Goal: Information Seeking & Learning: Learn about a topic

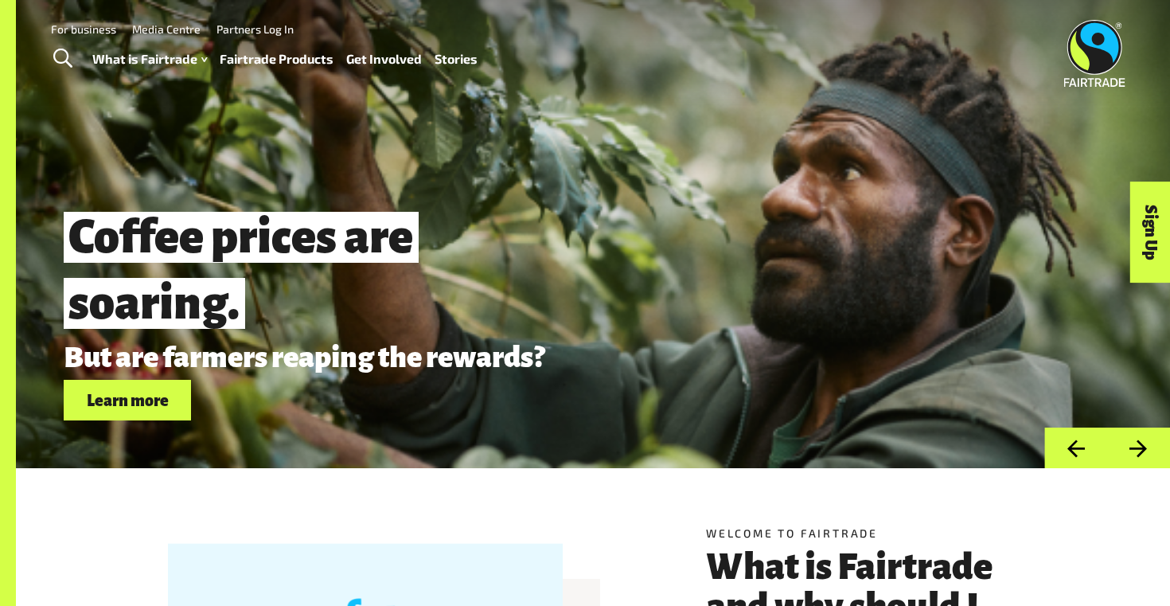
click at [53, 57] on span "Toggle Search" at bounding box center [62, 59] width 19 height 21
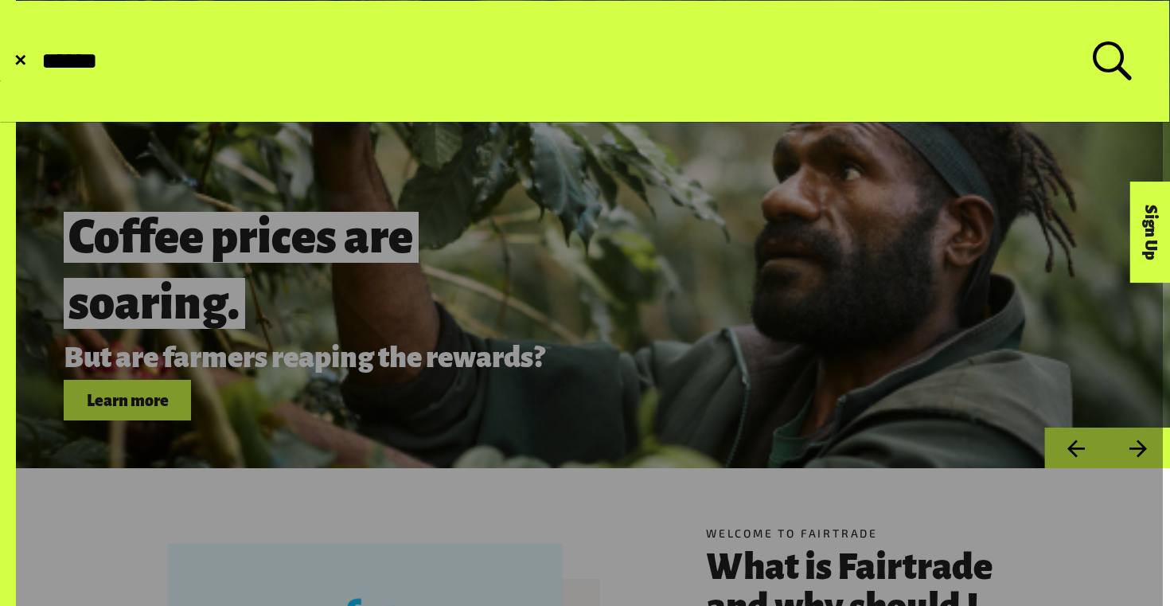
type input "*****"
click at [39, 61] on button "Submit Search" at bounding box center [39, 61] width 1 height 1
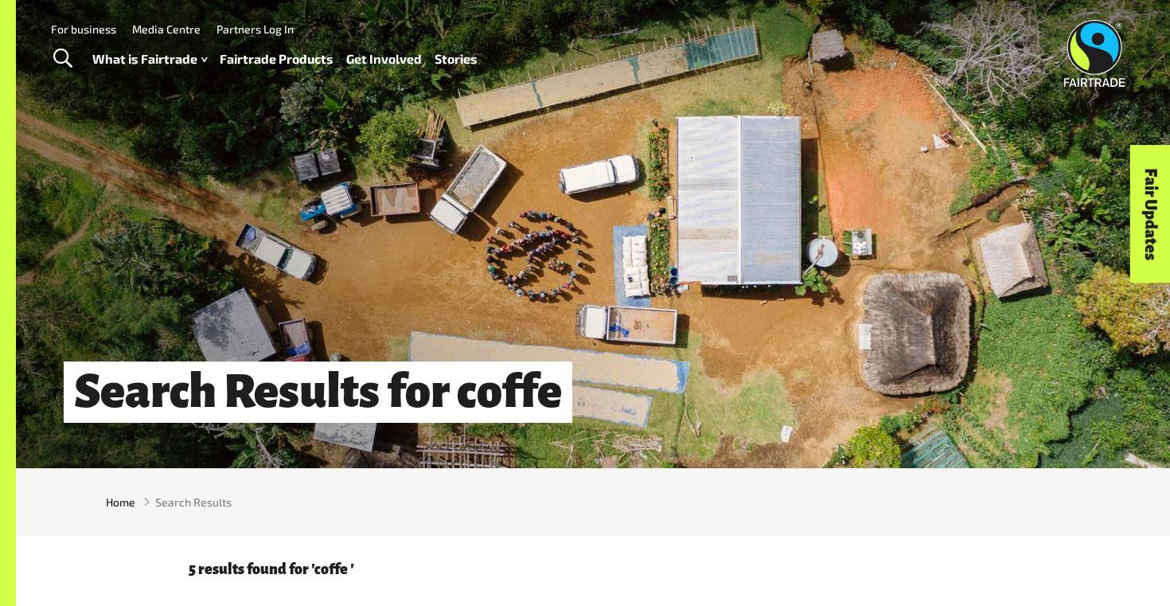
click at [72, 46] on link "Toggle Search" at bounding box center [62, 59] width 39 height 40
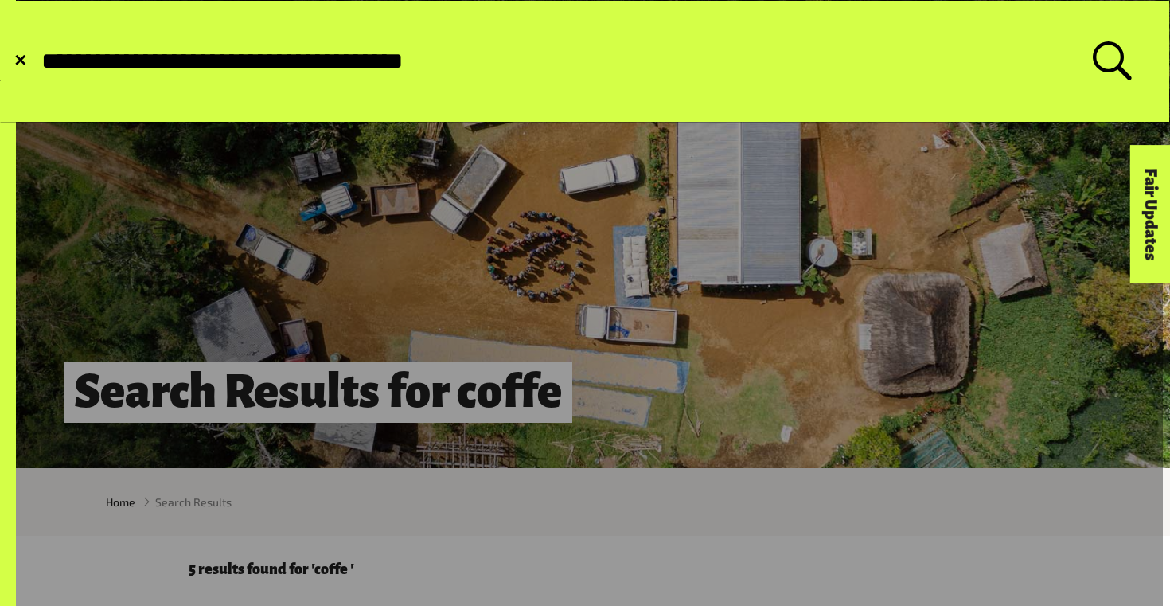
type input "**********"
click at [39, 61] on button "Submit Search" at bounding box center [39, 61] width 1 height 1
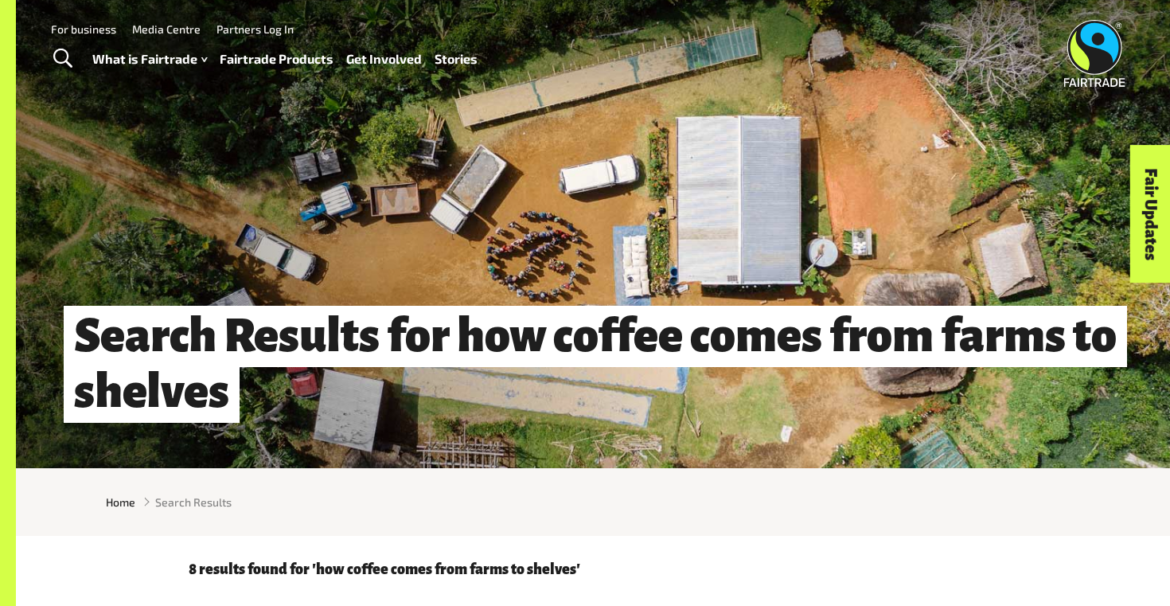
click at [72, 58] on span "Toggle Search" at bounding box center [62, 59] width 19 height 21
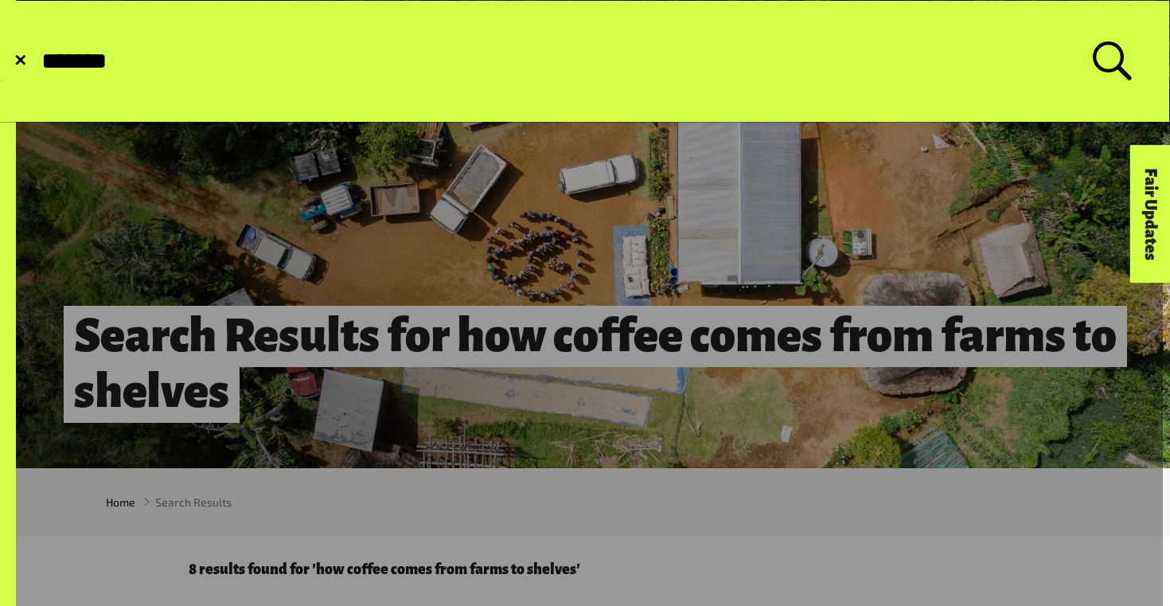
type input "******"
click at [39, 61] on button "Submit Search" at bounding box center [39, 61] width 1 height 1
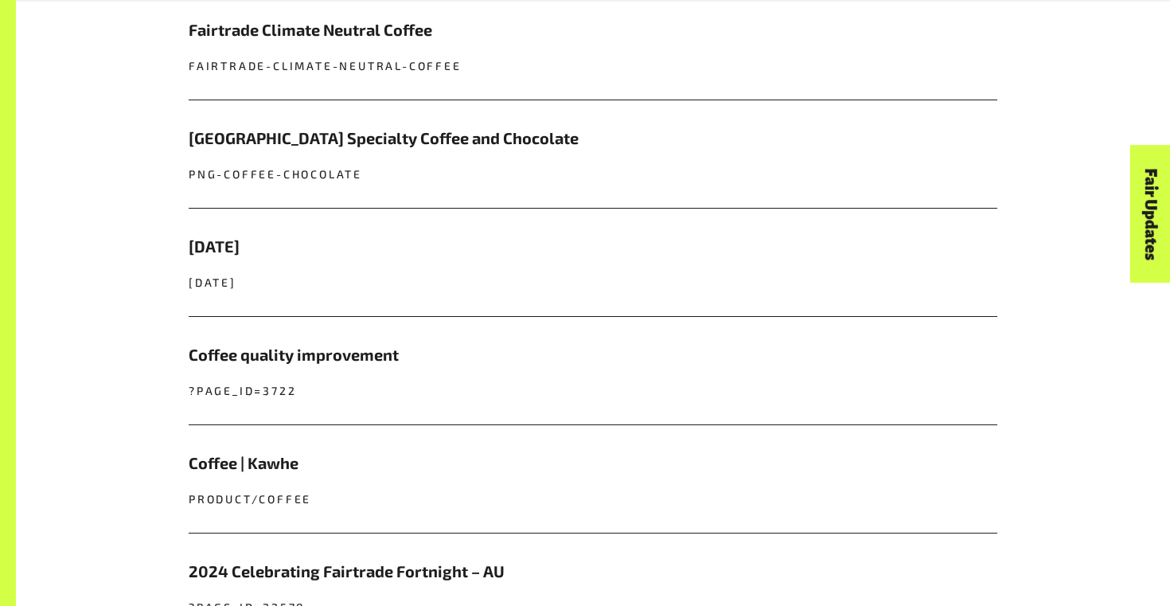
scroll to position [747, 0]
click at [257, 249] on h5 "[DATE]" at bounding box center [593, 248] width 808 height 24
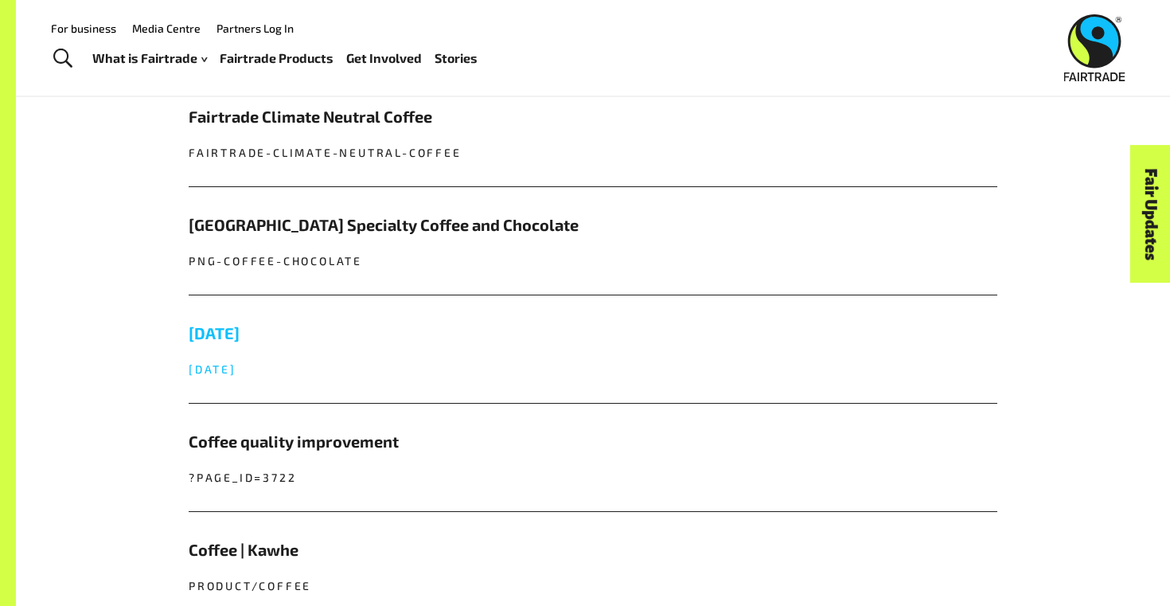
scroll to position [590, 0]
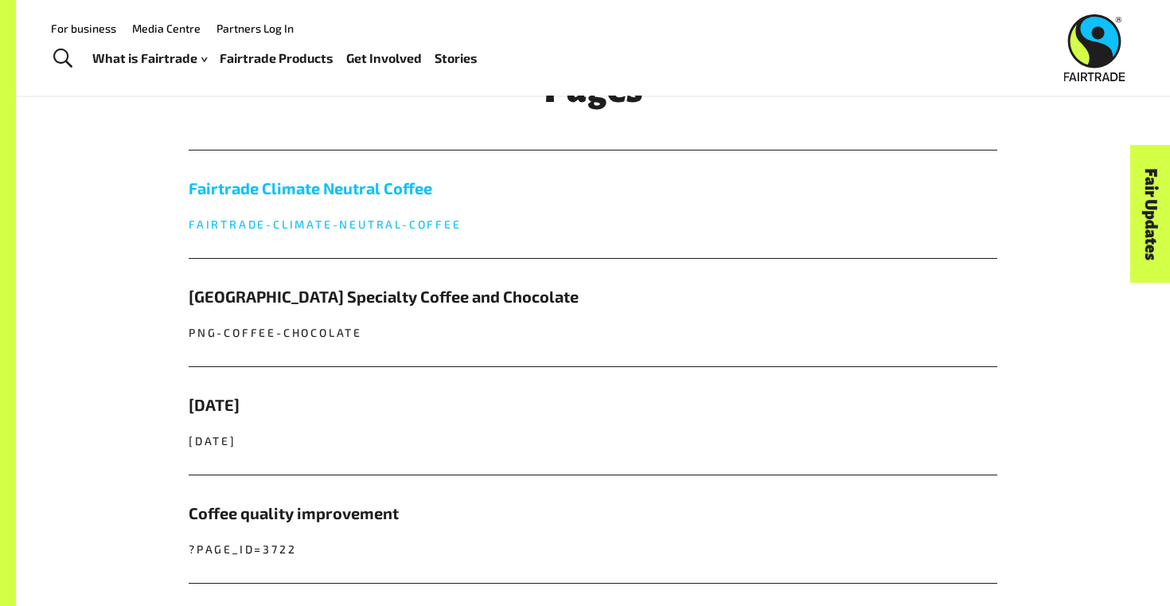
click at [335, 208] on link "Fairtrade Climate Neutral Coffee fairtrade-climate-neutral-coffee" at bounding box center [593, 203] width 808 height 107
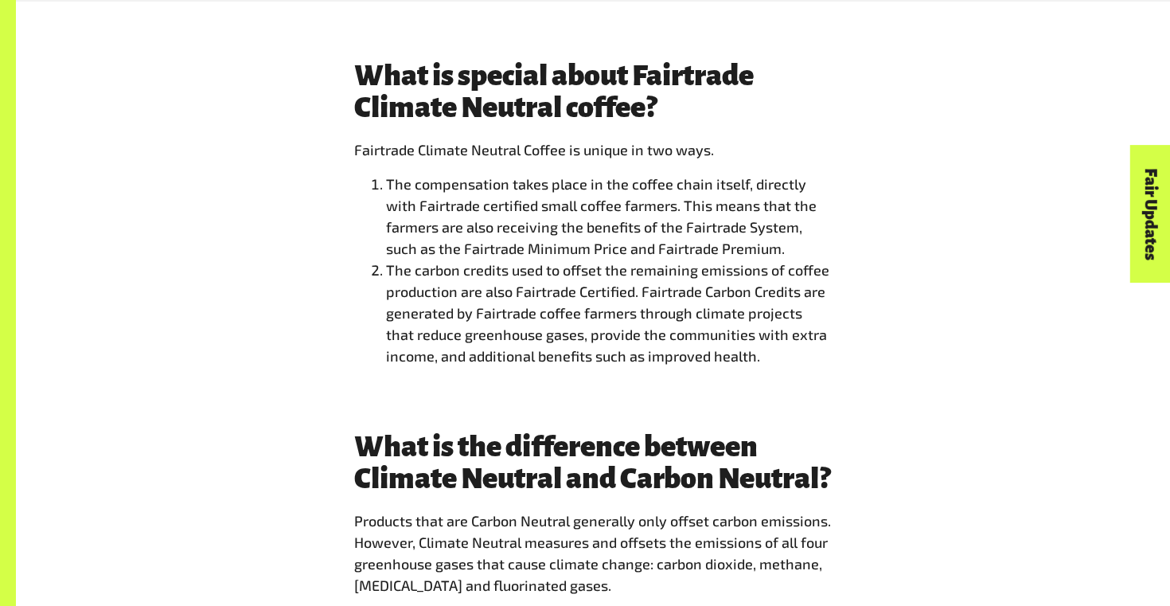
scroll to position [1879, 0]
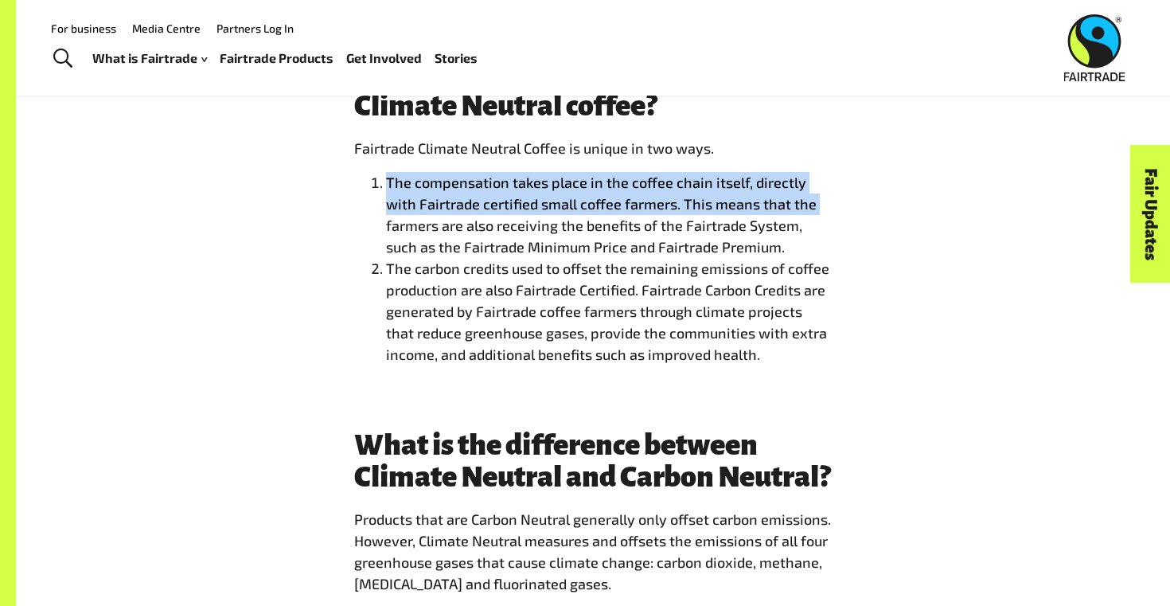
drag, startPoint x: 365, startPoint y: 178, endPoint x: 336, endPoint y: 227, distance: 56.8
click at [336, 227] on div "What is special about Fairtrade Climate Neutral coffee? Fairtrade Climate Neutr…" at bounding box center [592, 218] width 993 height 320
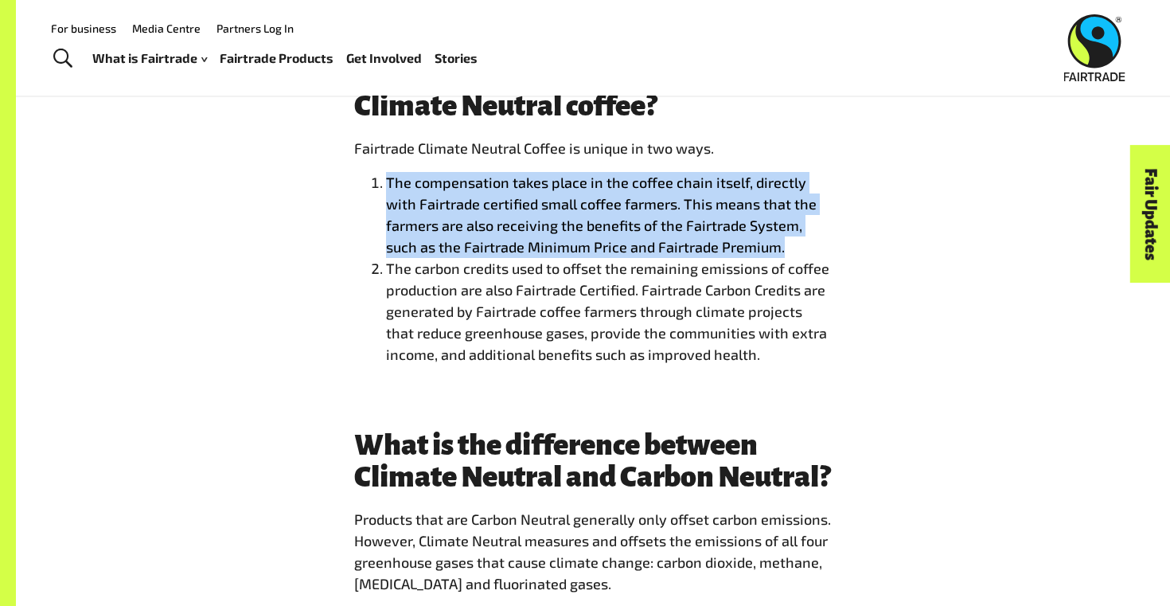
drag, startPoint x: 363, startPoint y: 180, endPoint x: 812, endPoint y: 244, distance: 454.2
click at [812, 244] on ol "The compensation takes place in the coffee chain itself, directly with Fairtrad…" at bounding box center [592, 268] width 477 height 193
copy li "The compensation takes place in the coffee chain itself, directly with Fairtrad…"
click at [302, 243] on div "What is special about Fairtrade Climate Neutral coffee? Fairtrade Climate Neutr…" at bounding box center [592, 218] width 993 height 320
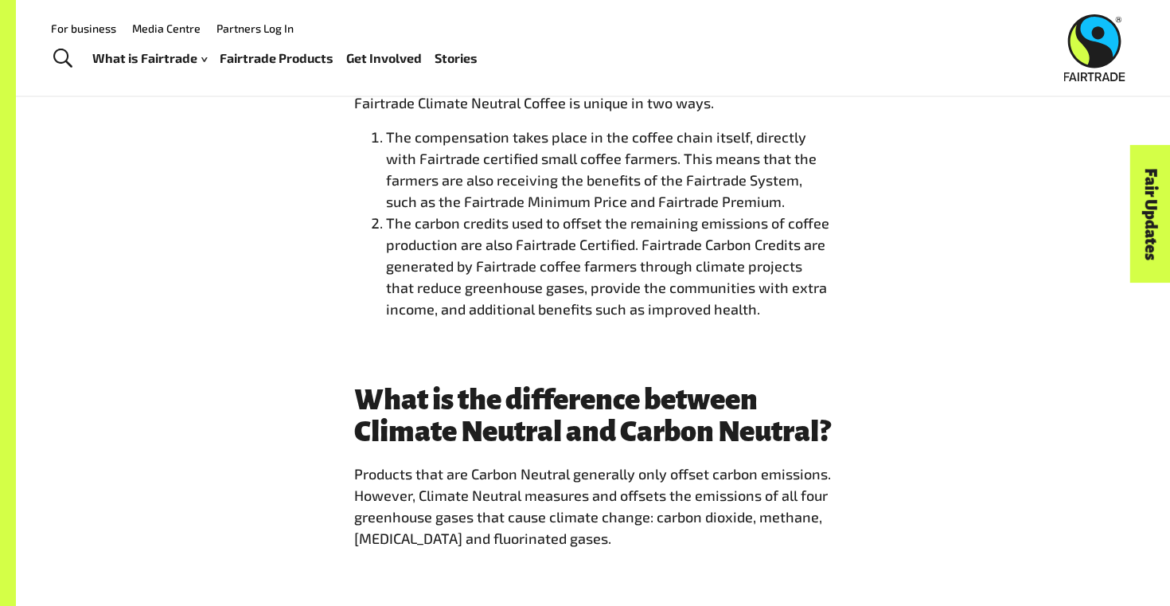
scroll to position [1915, 0]
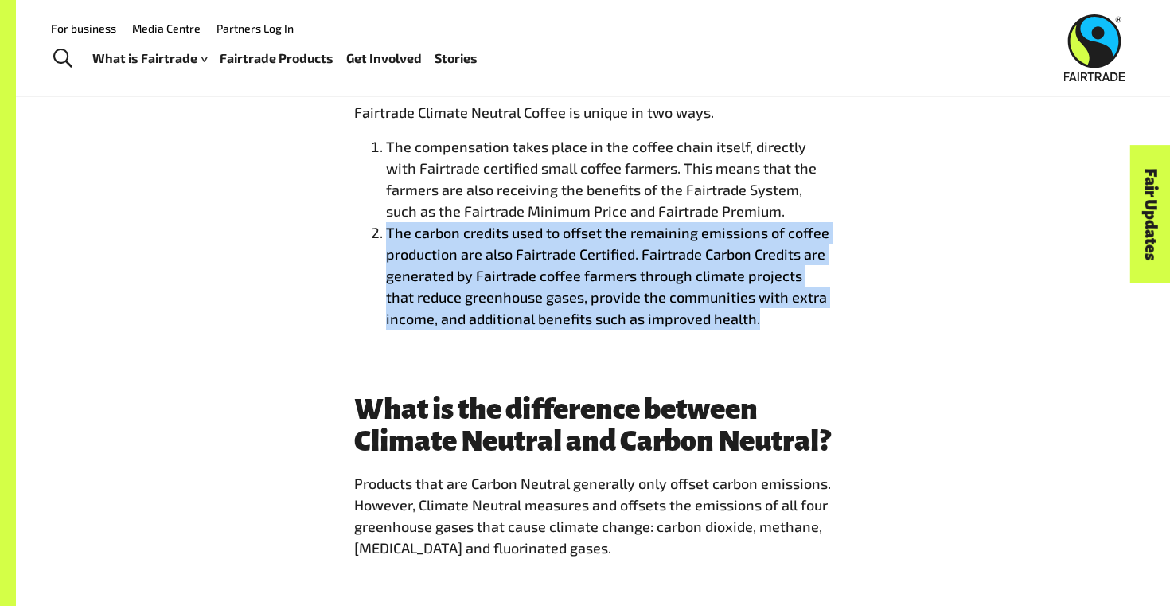
drag, startPoint x: 386, startPoint y: 232, endPoint x: 766, endPoint y: 315, distance: 389.2
click at [766, 315] on li "The carbon credits used to offset the remaining emissions of coffee production …" at bounding box center [609, 275] width 446 height 107
copy li "The carbon credits used to offset the remaining emissions of coffee production …"
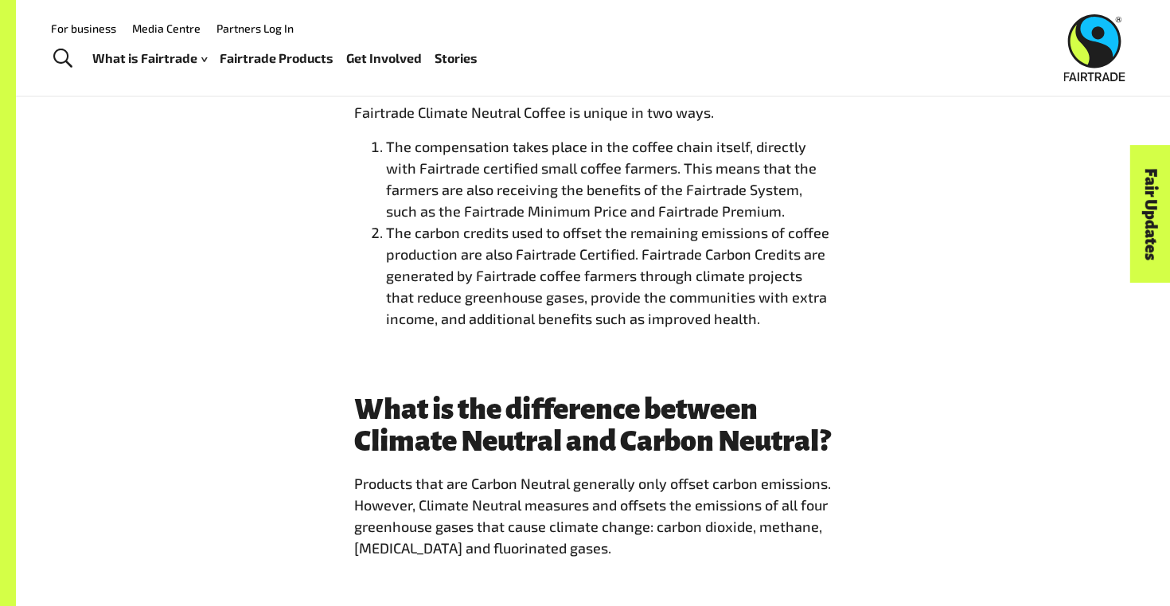
click at [350, 171] on div "What is special about Fairtrade Climate Neutral coffee? Fairtrade Climate Neutr…" at bounding box center [593, 182] width 496 height 320
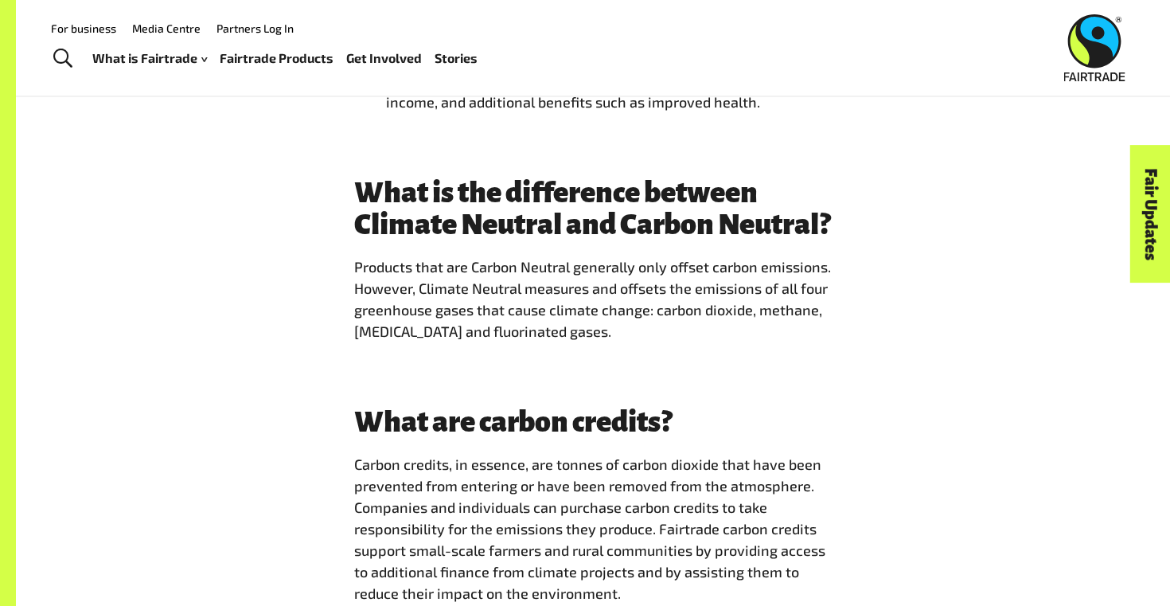
scroll to position [2130, 0]
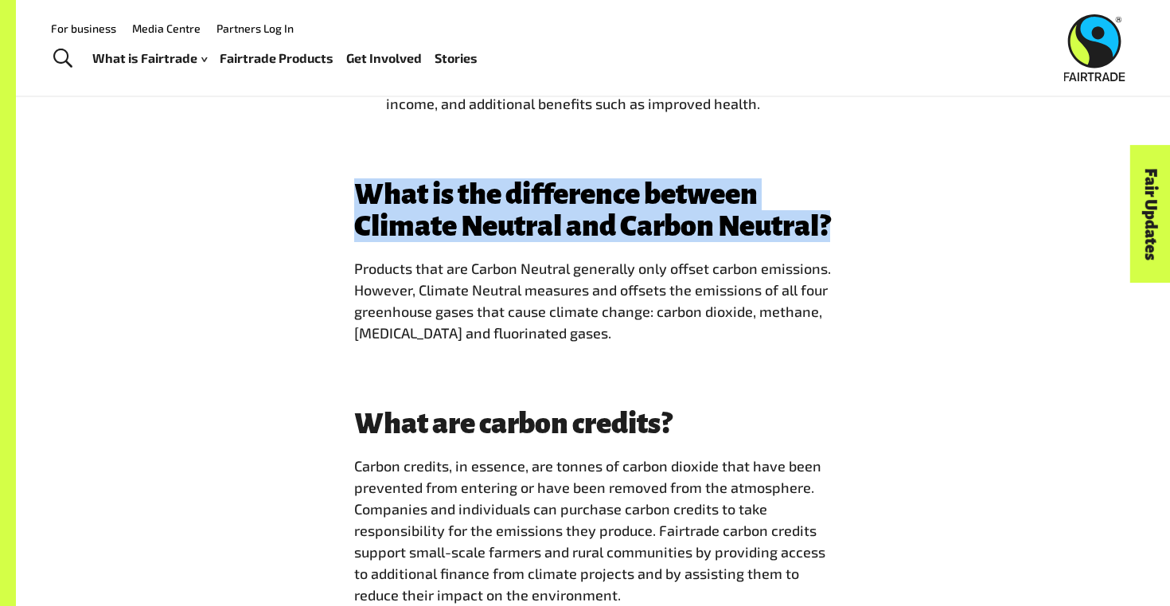
drag, startPoint x: 354, startPoint y: 193, endPoint x: 518, endPoint y: 271, distance: 181.2
click at [518, 242] on h3 "What is the difference between Climate Neutral and Carbon Neutral?" at bounding box center [592, 210] width 477 height 64
copy h3 "What is the difference between Climate Neutral and Carbon Neutral?"
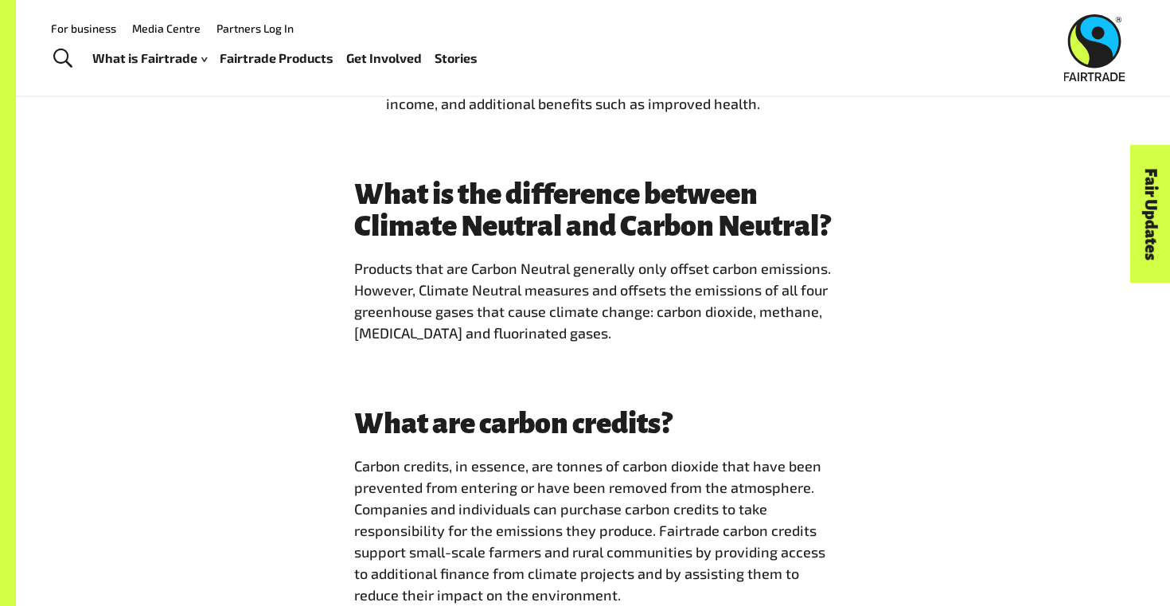
click at [350, 306] on div "What is the difference between Climate Neutral and Carbon Neutral? Products tha…" at bounding box center [593, 267] width 496 height 178
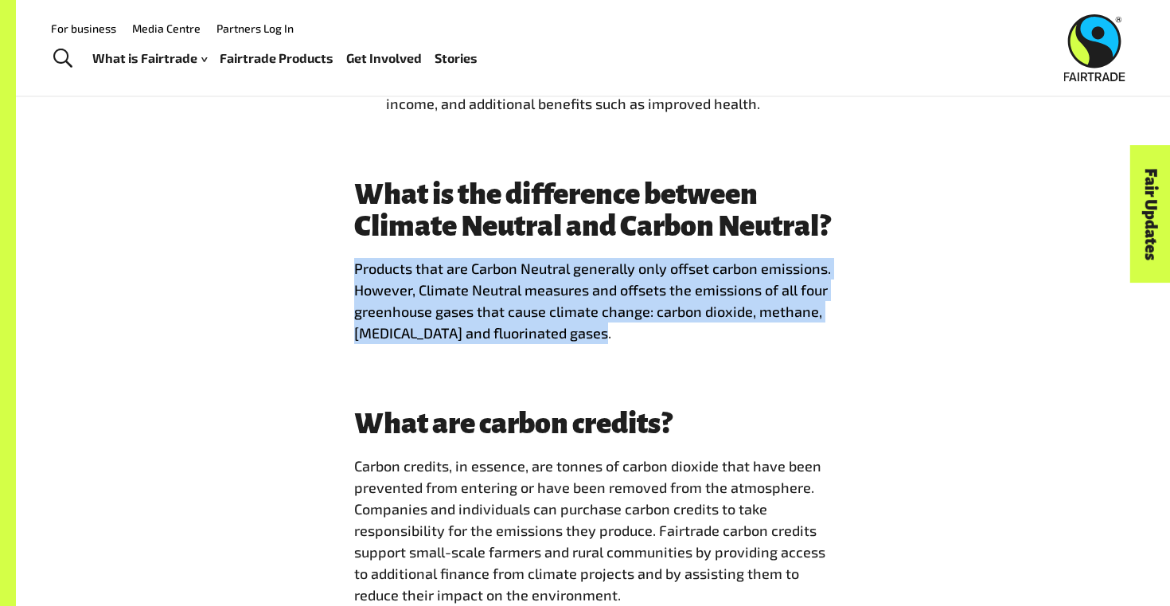
drag, startPoint x: 353, startPoint y: 299, endPoint x: 673, endPoint y: 403, distance: 336.4
click at [673, 403] on div "What is the difference between Climate Neutral and Carbon Neutral? Products tha…" at bounding box center [593, 292] width 1154 height 229
copy p "Products that are Carbon Neutral generally only offset carbon emissions. Howeve…"
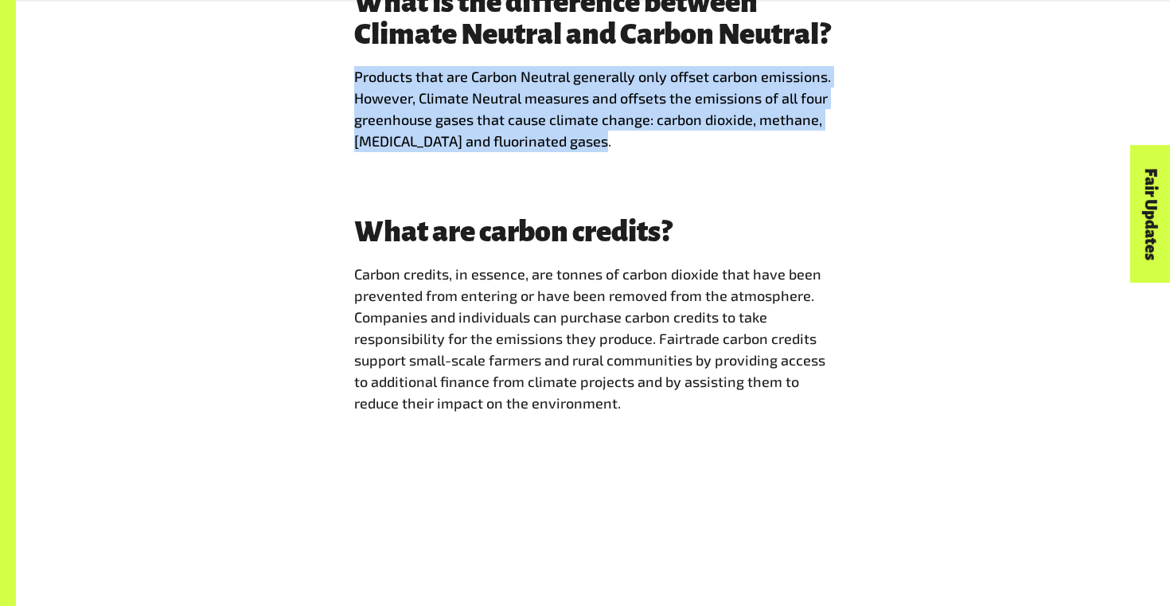
scroll to position [2323, 0]
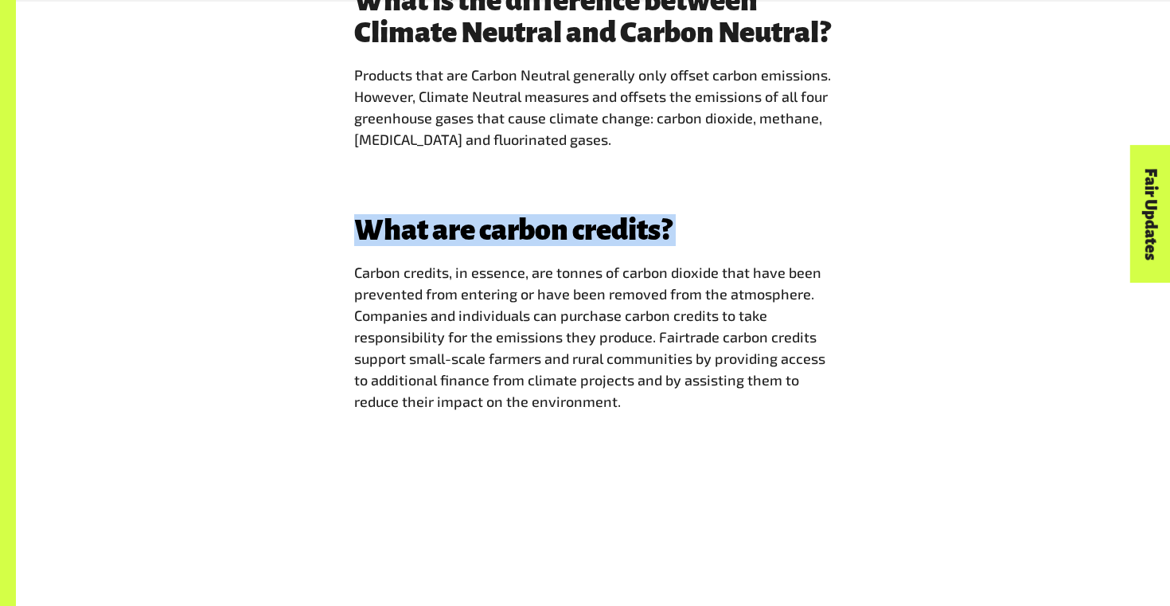
drag, startPoint x: 354, startPoint y: 262, endPoint x: 839, endPoint y: 284, distance: 485.1
click at [837, 283] on div "What are carbon credits? Carbon credits, in essence, are tonnes of carbon dioxi…" at bounding box center [593, 319] width 496 height 211
copy div "What are carbon credits?"
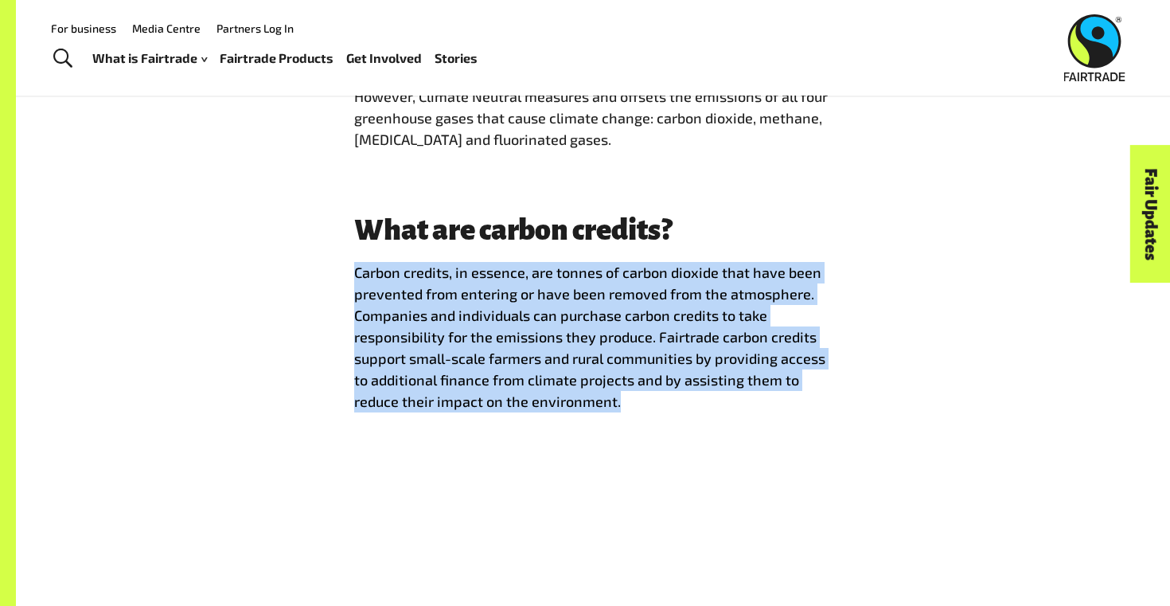
drag, startPoint x: 346, startPoint y: 306, endPoint x: 689, endPoint y: 464, distance: 377.7
click at [689, 464] on div "What are carbon credits? Carbon credits, in essence, are tonnes of carbon dioxi…" at bounding box center [593, 345] width 1154 height 262
copy p "Carbon credits, in essence, are tonnes of carbon dioxide that have been prevent…"
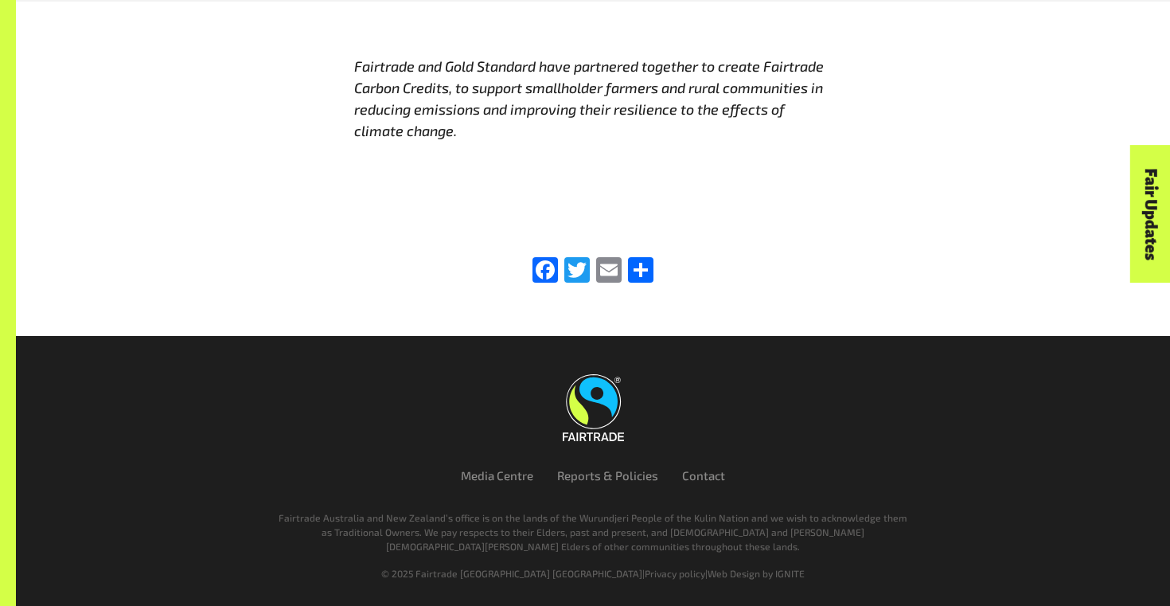
scroll to position [3448, 0]
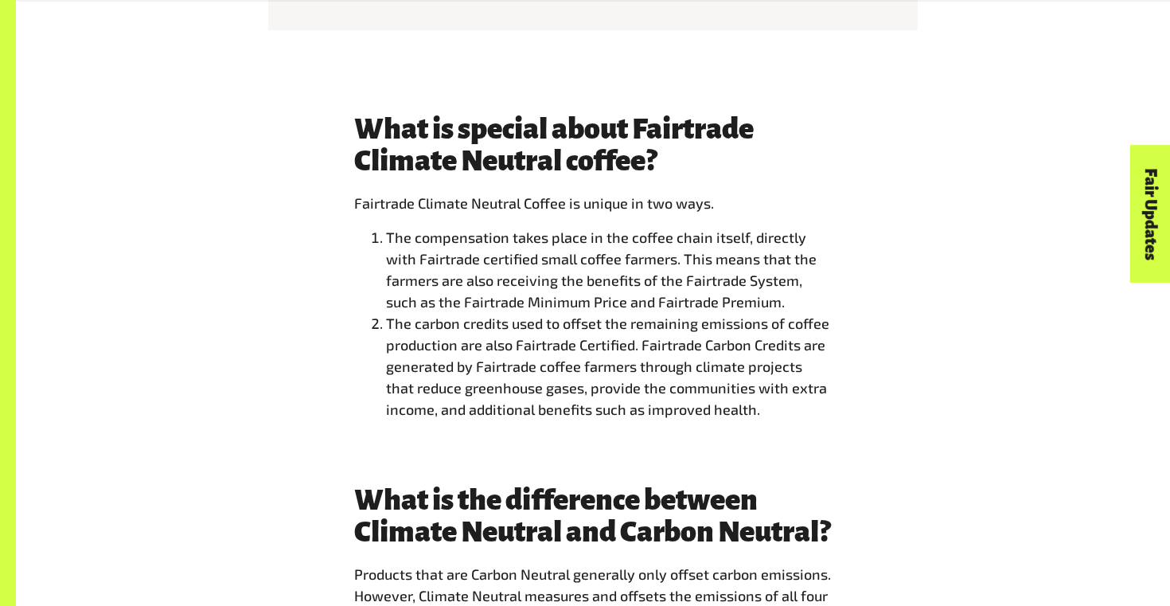
click at [259, 310] on div "What is special about Fairtrade Climate Neutral coffee? Fairtrade Climate Neutr…" at bounding box center [592, 273] width 993 height 320
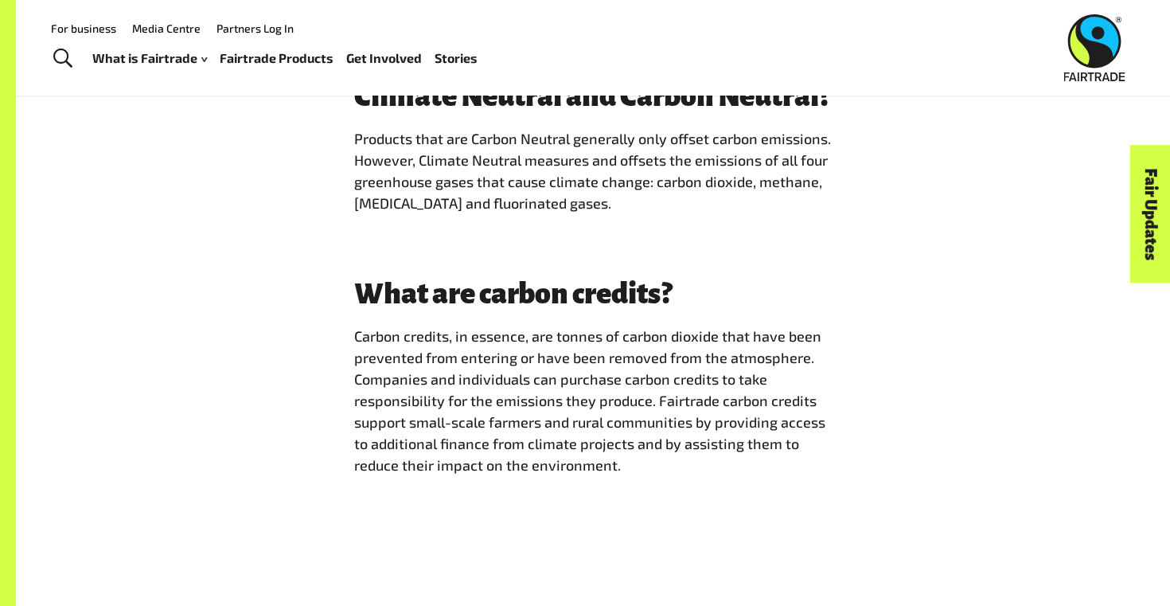
scroll to position [2253, 0]
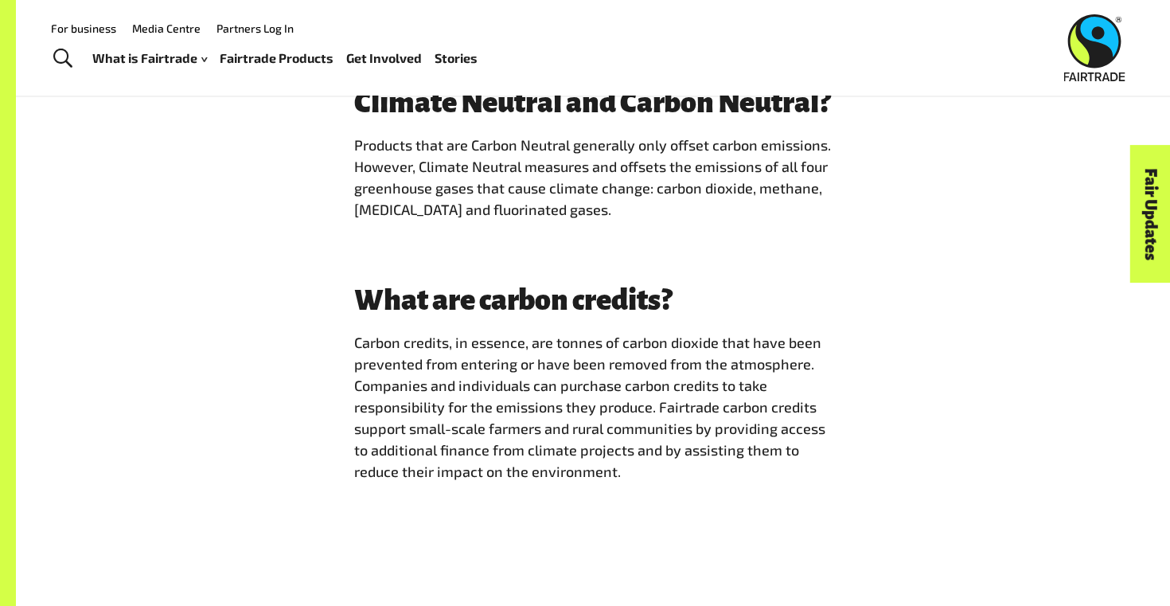
click at [266, 62] on link "Fairtrade Products" at bounding box center [277, 58] width 114 height 23
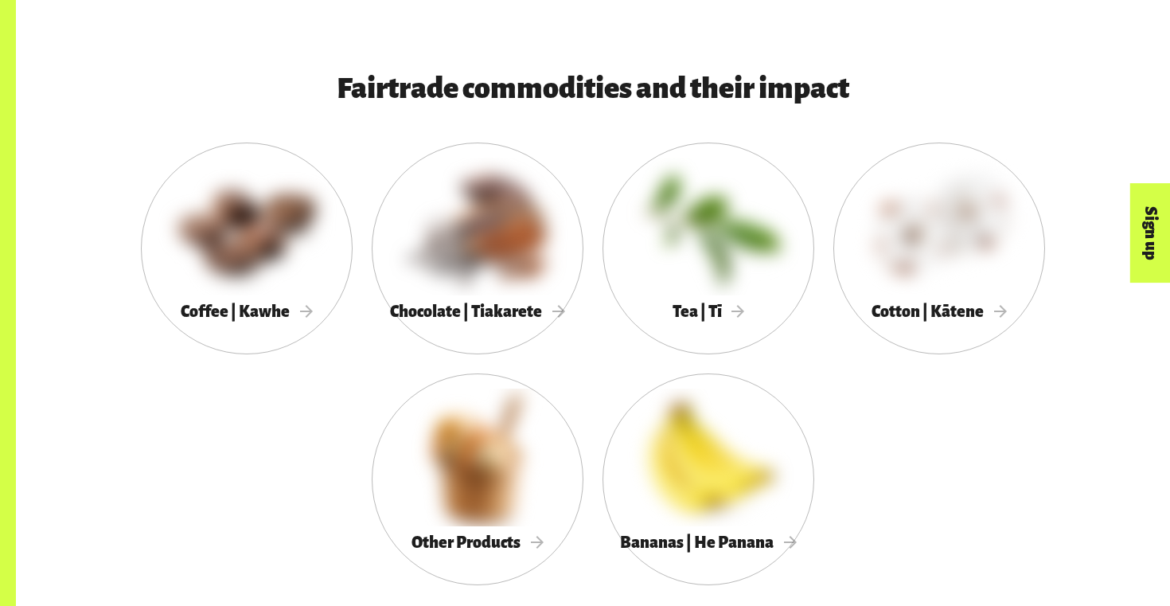
scroll to position [874, 0]
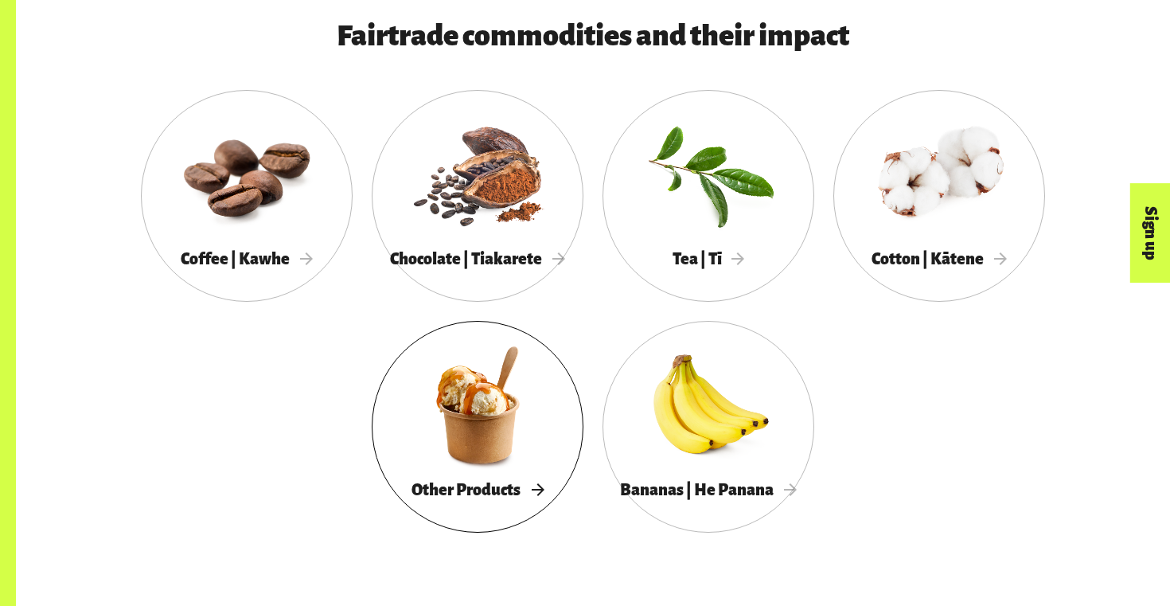
click at [471, 388] on div at bounding box center [478, 405] width 212 height 138
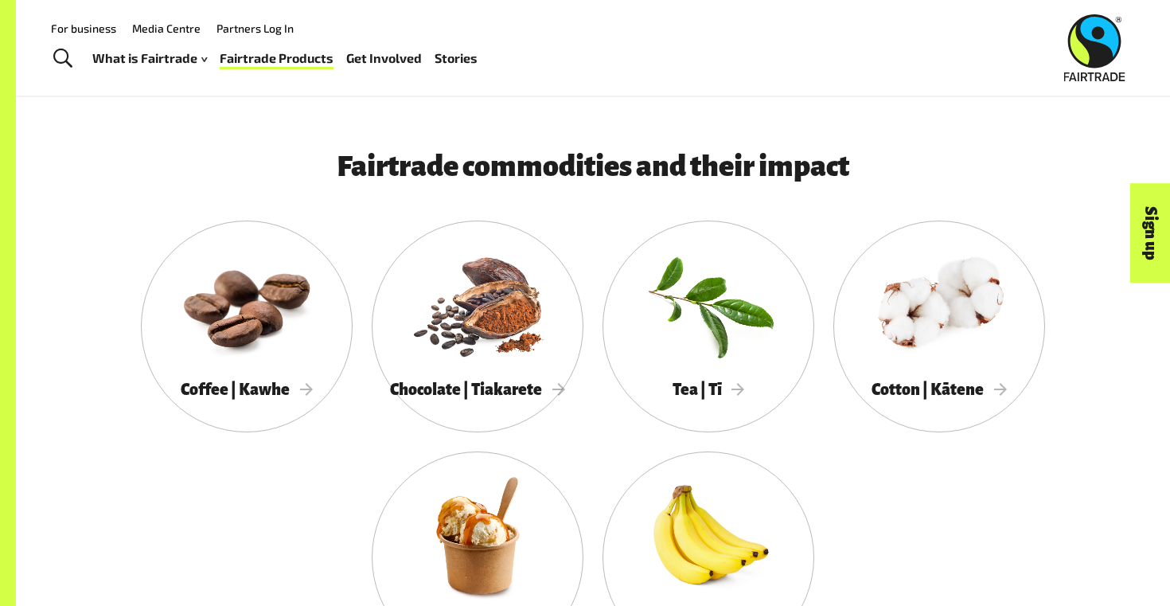
scroll to position [742, 0]
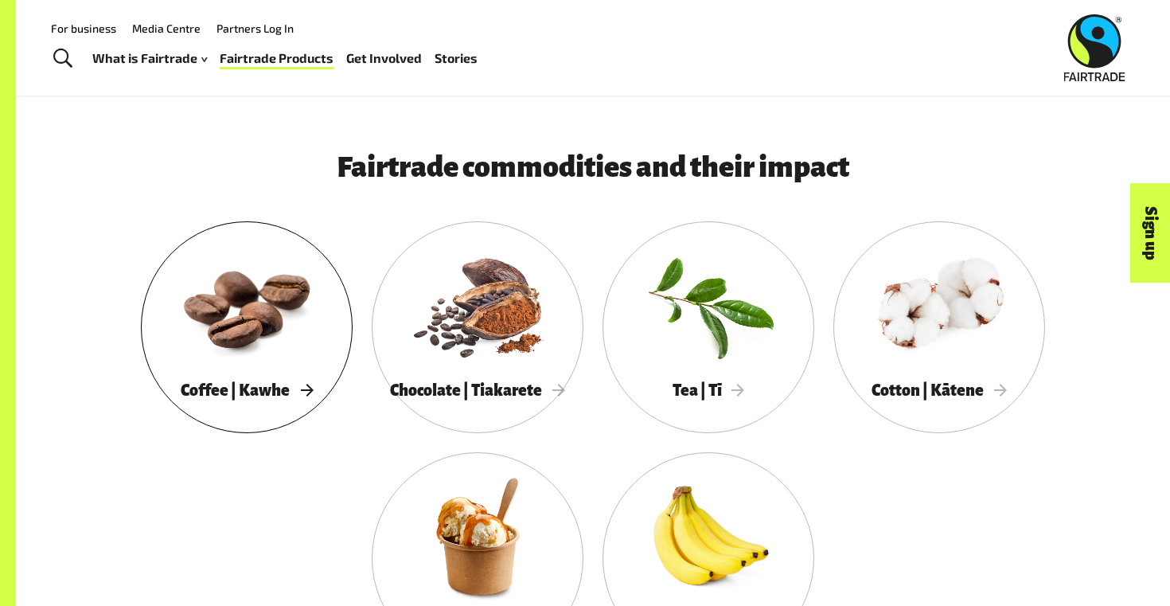
click at [270, 316] on div at bounding box center [247, 305] width 212 height 138
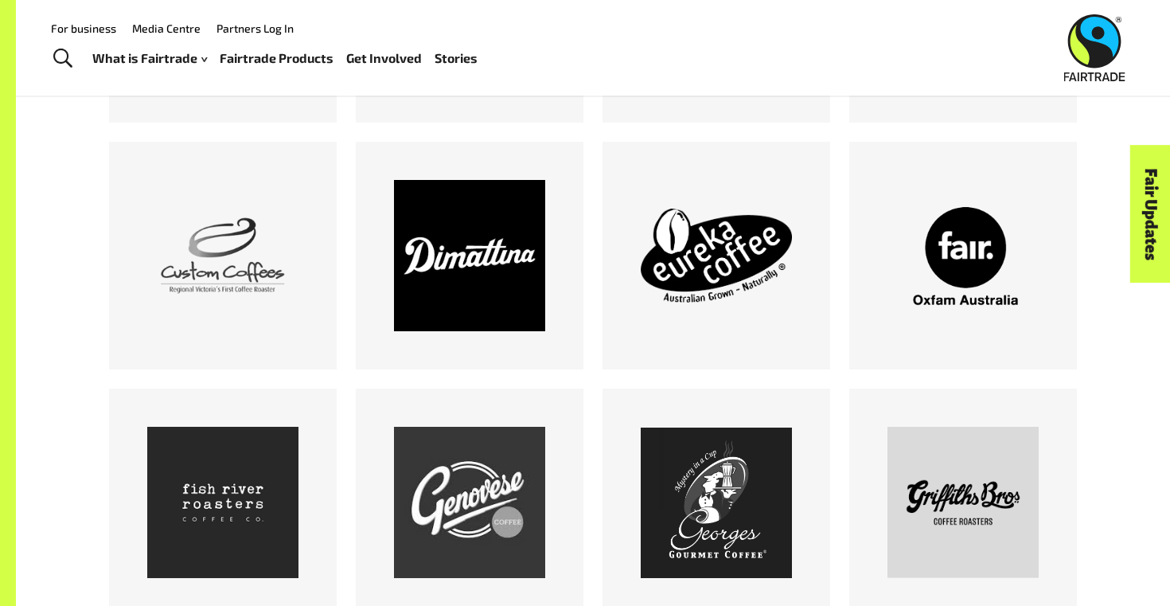
scroll to position [1318, 0]
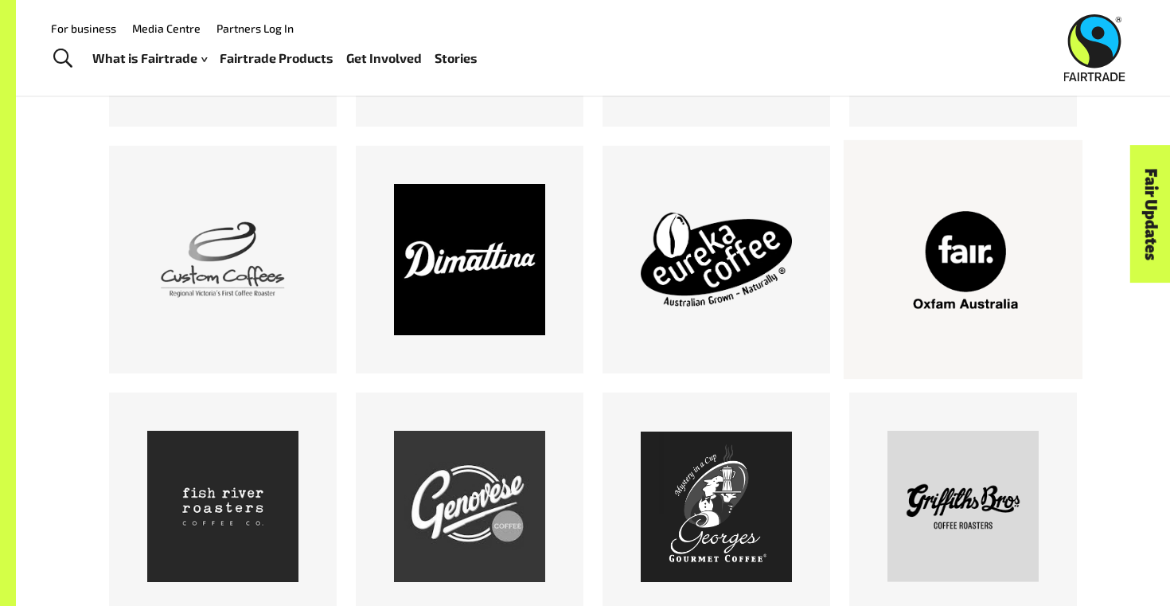
click at [919, 324] on div at bounding box center [962, 259] width 151 height 151
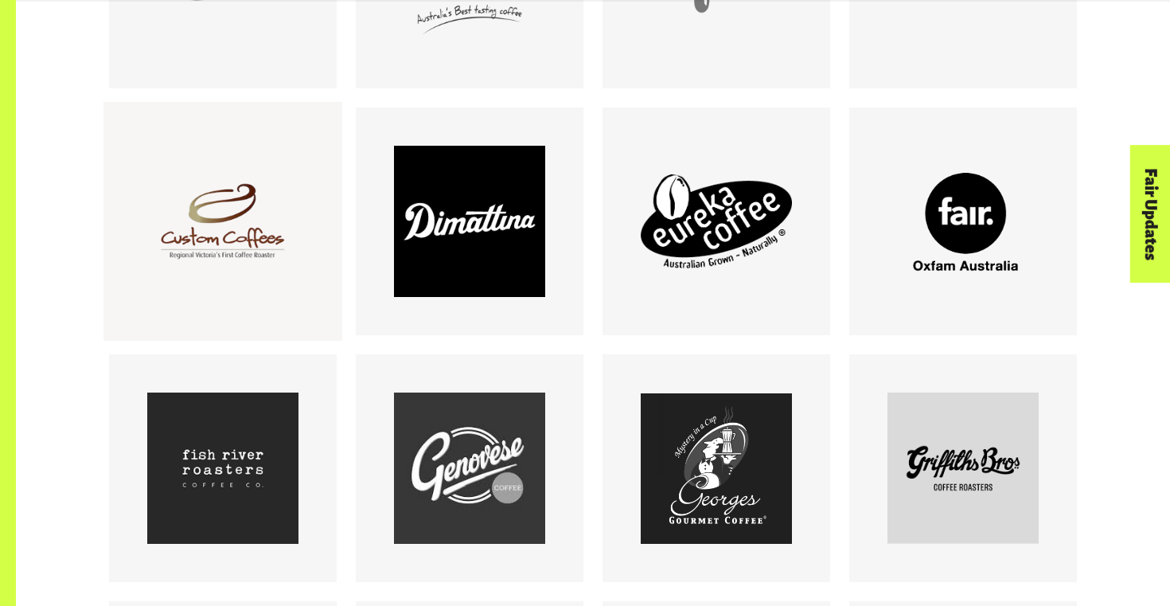
scroll to position [1357, 0]
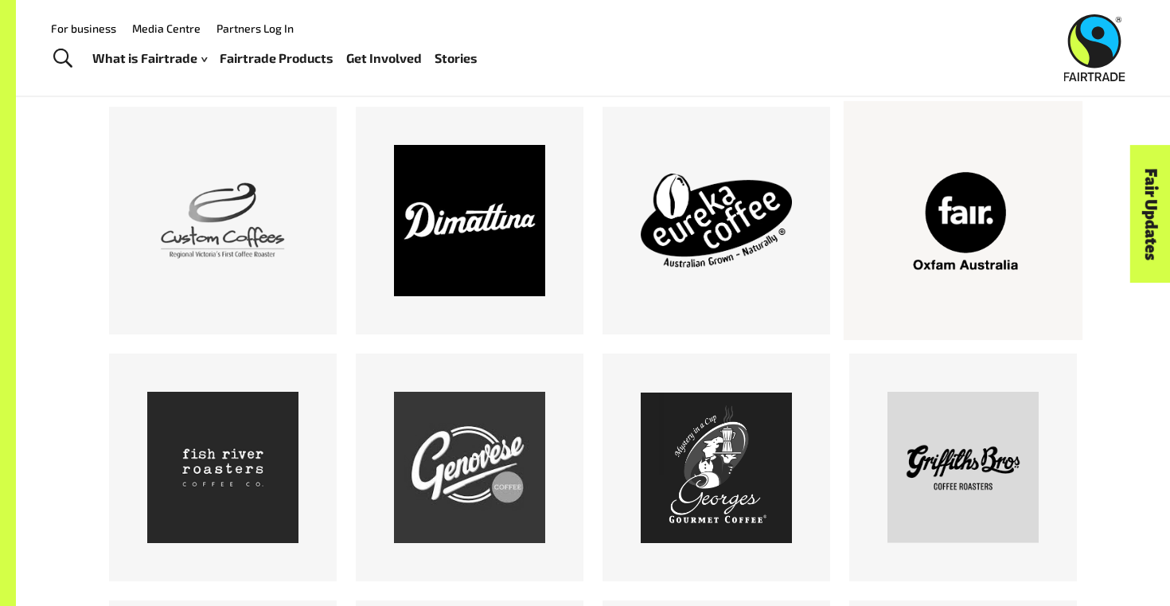
click at [963, 184] on div at bounding box center [962, 220] width 151 height 151
